Goal: Transaction & Acquisition: Register for event/course

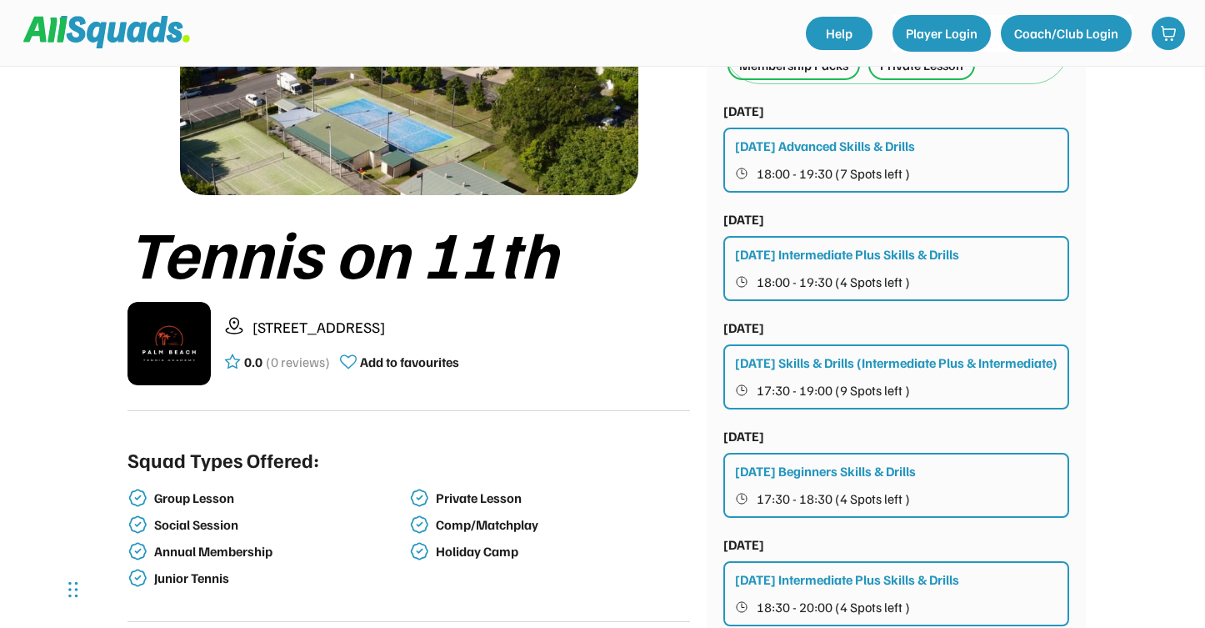
scroll to position [143, 0]
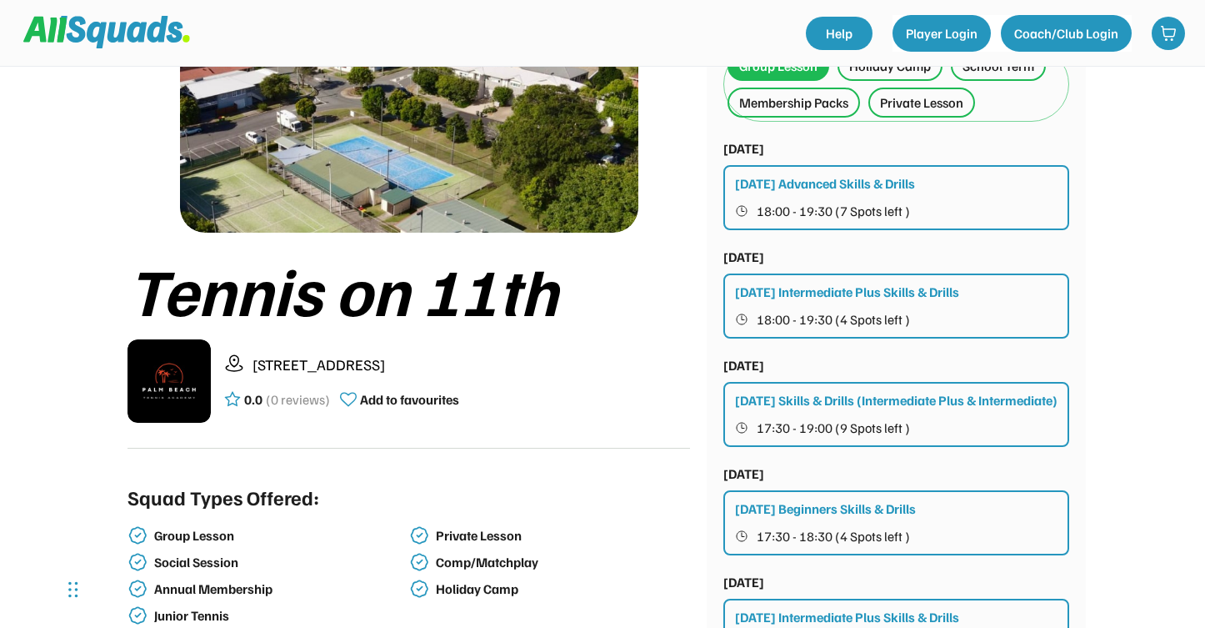
click at [847, 289] on div "[DATE] Intermediate Plus Skills & Drills" at bounding box center [847, 292] width 224 height 20
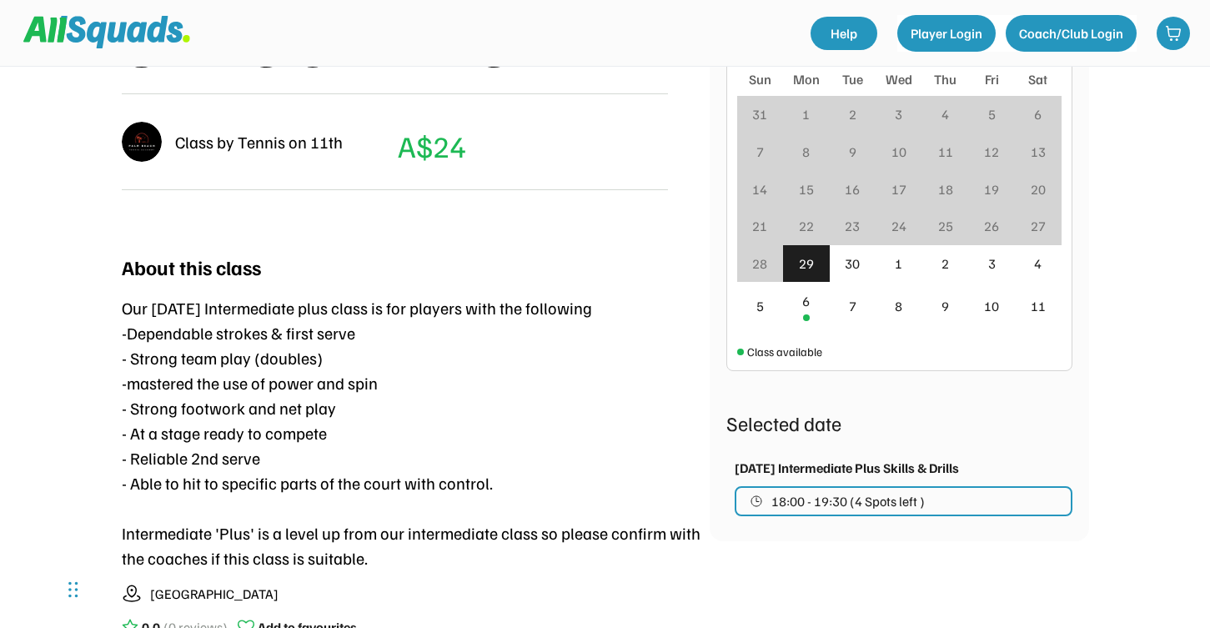
scroll to position [465, 0]
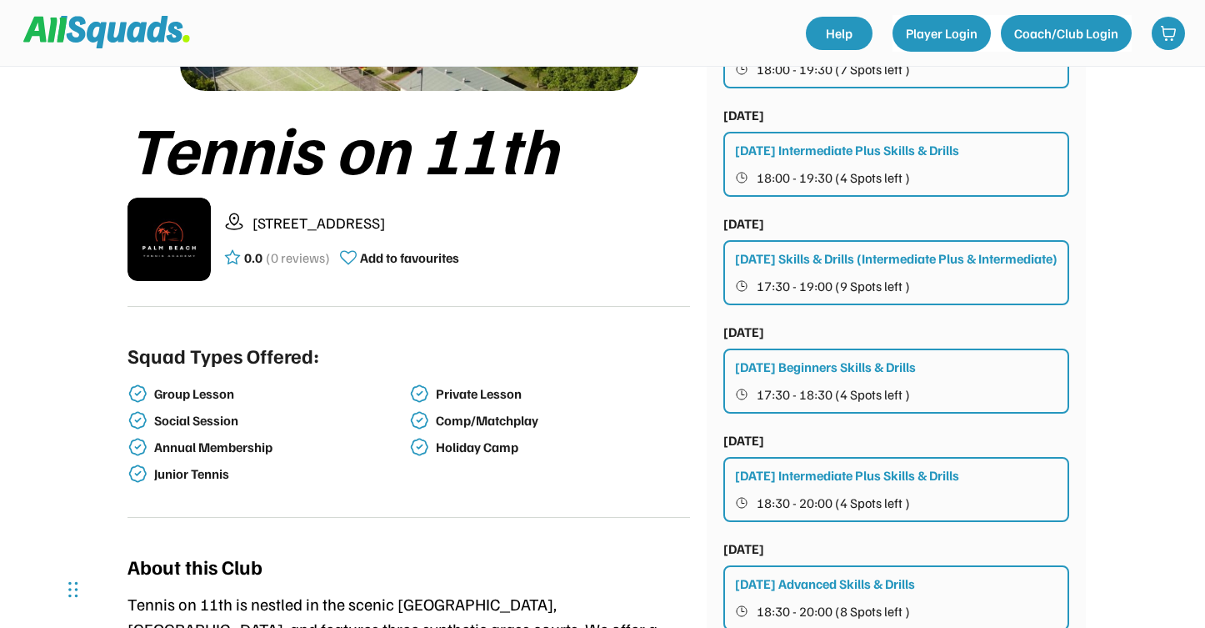
scroll to position [284, 0]
click at [835, 378] on div "[DATE] Beginners Skills & Drills" at bounding box center [825, 368] width 181 height 20
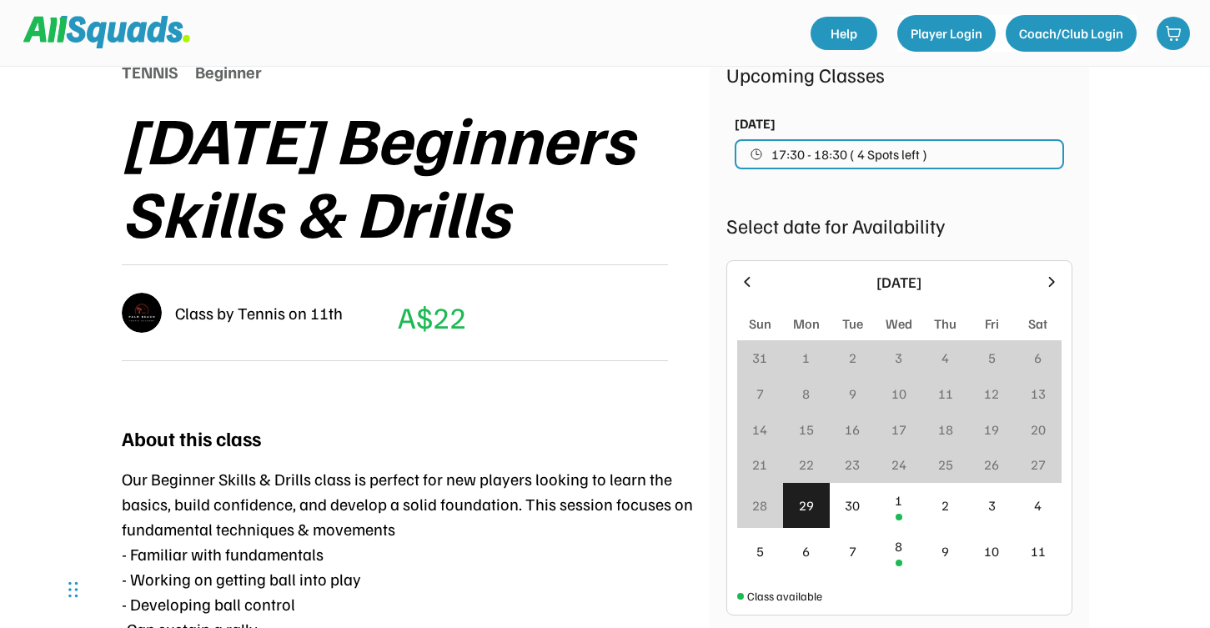
scroll to position [255, 0]
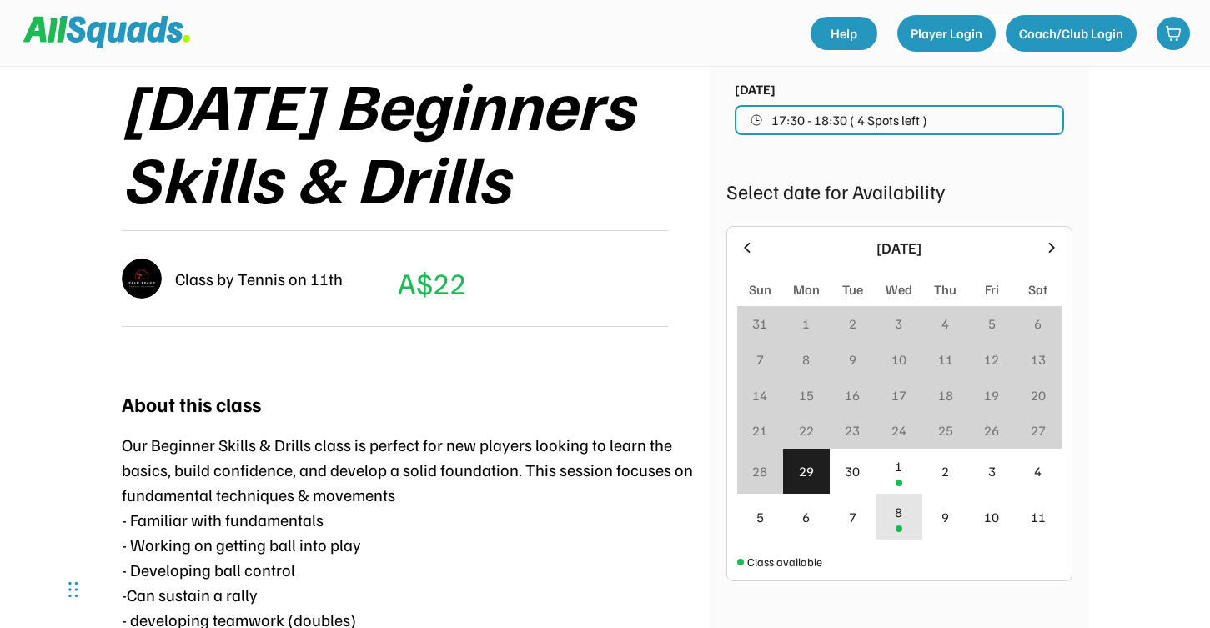
click at [898, 537] on div "8" at bounding box center [898, 517] width 47 height 46
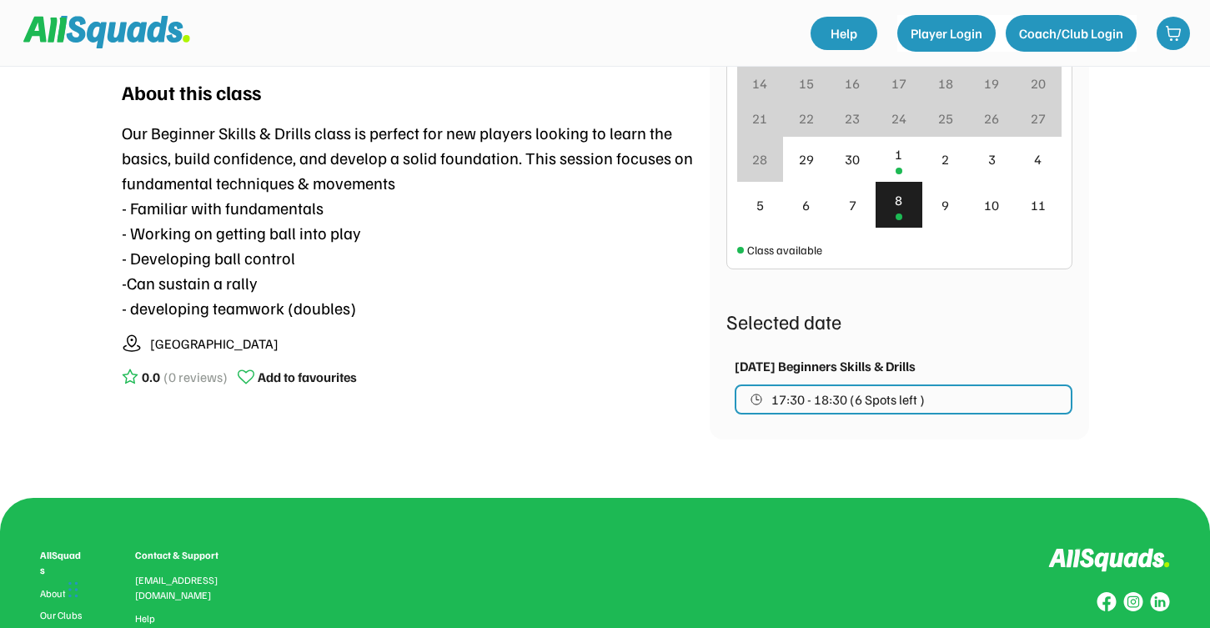
scroll to position [567, 0]
